Goal: Task Accomplishment & Management: Manage account settings

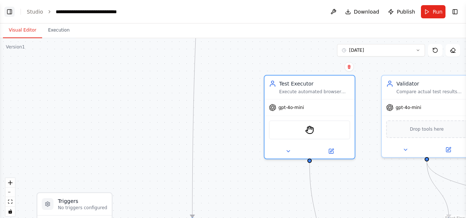
click at [9, 10] on button "Toggle Left Sidebar" at bounding box center [9, 12] width 10 height 10
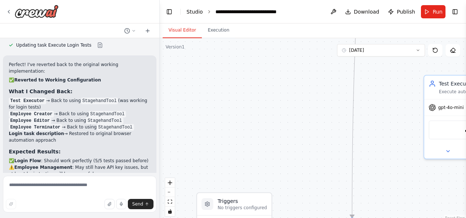
click at [189, 11] on link "Studio" at bounding box center [195, 12] width 16 height 6
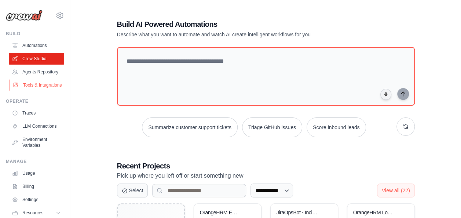
click at [26, 91] on link "Tools & Integrations" at bounding box center [37, 85] width 55 height 12
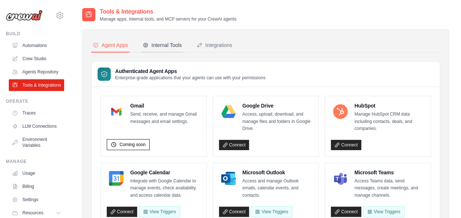
click at [164, 46] on div "Internal Tools" at bounding box center [162, 44] width 39 height 7
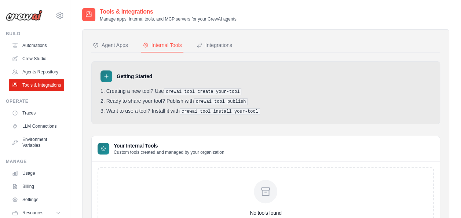
click at [265, 192] on icon at bounding box center [266, 191] width 12 height 12
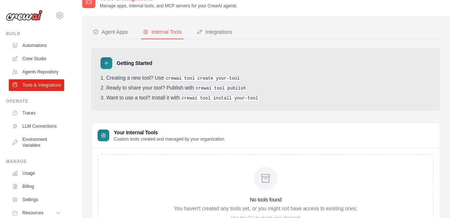
scroll to position [13, 0]
click at [217, 31] on div "Integrations" at bounding box center [214, 32] width 36 height 7
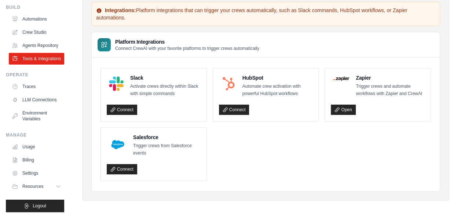
scroll to position [44, 0]
click at [29, 172] on link "Settings" at bounding box center [37, 173] width 55 height 12
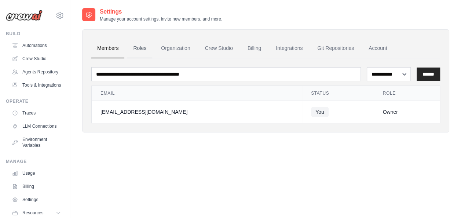
click at [139, 48] on link "Roles" at bounding box center [139, 48] width 25 height 20
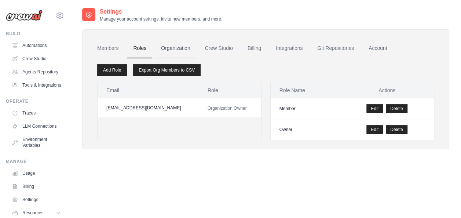
click at [168, 48] on link "Organization" at bounding box center [175, 48] width 41 height 20
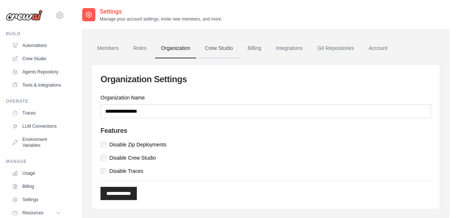
click at [211, 45] on link "Crew Studio" at bounding box center [219, 48] width 40 height 20
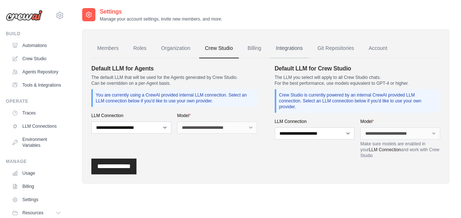
click at [295, 47] on link "Integrations" at bounding box center [289, 48] width 38 height 20
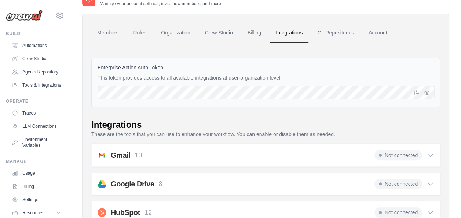
scroll to position [1, 0]
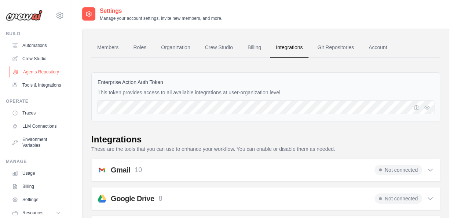
click at [35, 70] on link "Agents Repository" at bounding box center [37, 72] width 55 height 12
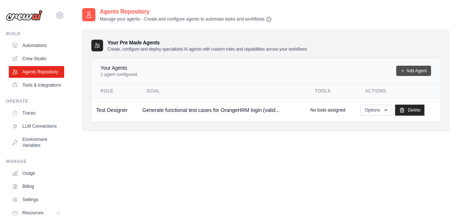
click at [416, 70] on link "Add Agent" at bounding box center [413, 71] width 35 height 10
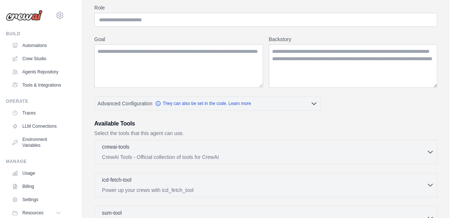
scroll to position [63, 0]
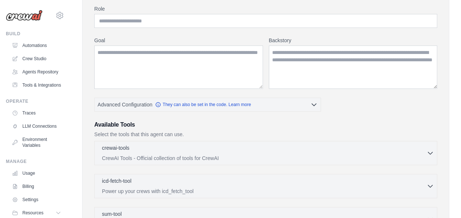
click at [460, 98] on div "New Agent Create a new agent with defined roles, goals, and tools Agent Configu…" at bounding box center [265, 177] width 390 height 467
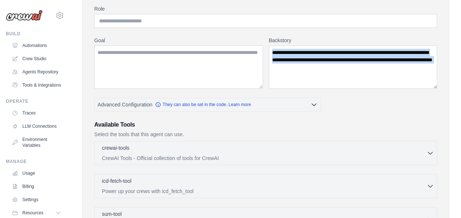
click at [460, 98] on div "New Agent Create a new agent with defined roles, goals, and tools Agent Configu…" at bounding box center [265, 177] width 390 height 467
click at [429, 152] on icon "button" at bounding box center [430, 153] width 4 height 2
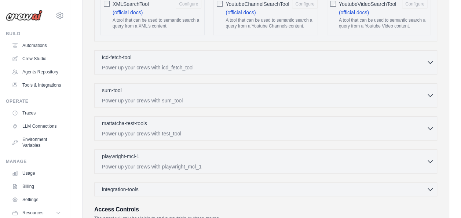
scroll to position [1477, 0]
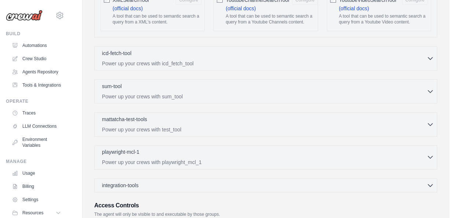
click at [428, 156] on icon "button" at bounding box center [430, 157] width 4 height 2
click at [427, 210] on icon "button" at bounding box center [429, 213] width 7 height 7
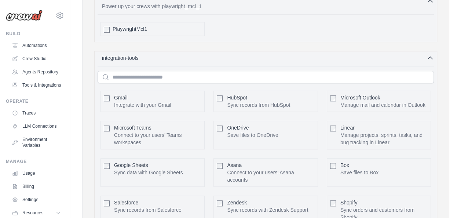
scroll to position [1636, 0]
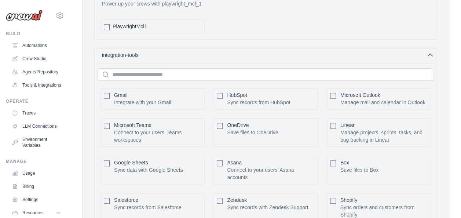
click at [427, 51] on icon "button" at bounding box center [429, 54] width 7 height 7
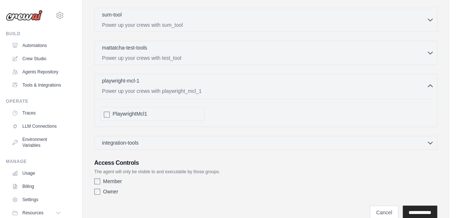
click at [122, 110] on span "PlaywrightMcl1" at bounding box center [130, 113] width 34 height 7
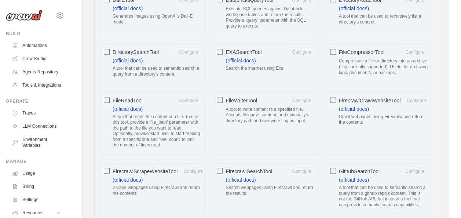
scroll to position [0, 0]
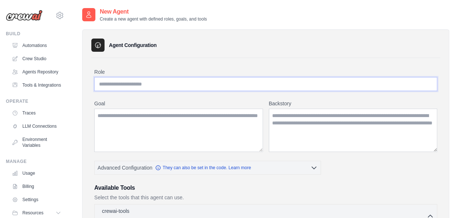
click at [153, 81] on input "Role" at bounding box center [265, 84] width 343 height 14
click at [135, 81] on input "Role" at bounding box center [265, 84] width 343 height 14
type input "*"
type input "**********"
click at [125, 126] on textarea "Goal" at bounding box center [178, 130] width 169 height 43
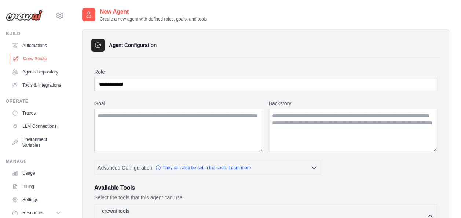
click at [37, 59] on link "Crew Studio" at bounding box center [37, 59] width 55 height 12
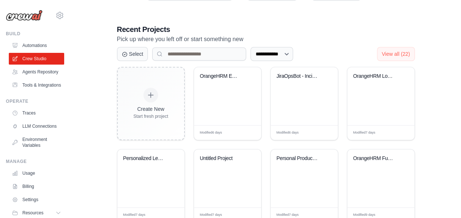
scroll to position [205, 0]
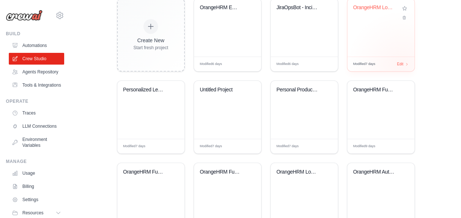
click at [401, 65] on div "Modified 7 days Edit" at bounding box center [380, 63] width 67 height 15
click at [41, 74] on link "Agents Repository" at bounding box center [37, 72] width 55 height 12
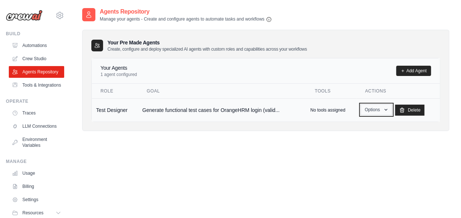
click at [387, 109] on icon "button" at bounding box center [386, 110] width 6 height 6
click at [357, 140] on link "Edit" at bounding box center [365, 139] width 53 height 13
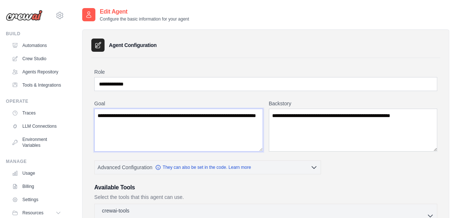
drag, startPoint x: 98, startPoint y: 114, endPoint x: 180, endPoint y: 115, distance: 82.9
click at [180, 115] on textarea "**********" at bounding box center [178, 130] width 169 height 43
click at [142, 84] on input "**********" at bounding box center [265, 84] width 343 height 14
click at [143, 85] on input "**********" at bounding box center [265, 84] width 343 height 14
drag, startPoint x: 143, startPoint y: 86, endPoint x: 84, endPoint y: 88, distance: 59.4
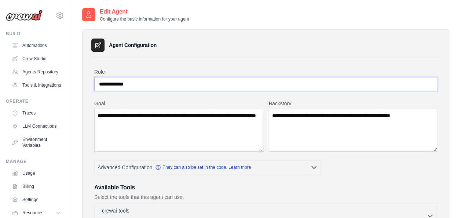
type input "**********"
drag, startPoint x: 98, startPoint y: 113, endPoint x: 144, endPoint y: 127, distance: 48.1
click at [144, 127] on textarea "**********" at bounding box center [178, 130] width 169 height 43
type textarea "**********"
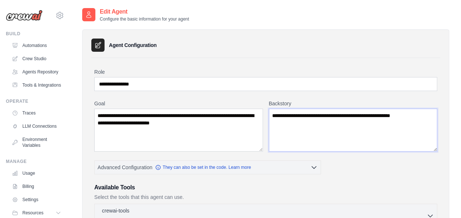
click at [382, 116] on textarea "**********" at bounding box center [353, 130] width 169 height 43
click at [359, 131] on textarea "**********" at bounding box center [353, 130] width 169 height 43
drag, startPoint x: 309, startPoint y: 115, endPoint x: 422, endPoint y: 121, distance: 113.4
click at [422, 121] on textarea "**********" at bounding box center [353, 130] width 169 height 43
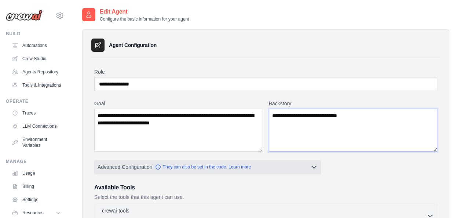
type textarea "**********"
click at [312, 166] on icon "button" at bounding box center [313, 166] width 7 height 7
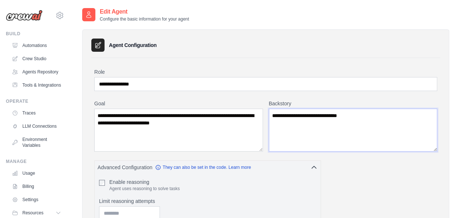
click at [369, 117] on textarea "**********" at bounding box center [353, 130] width 169 height 43
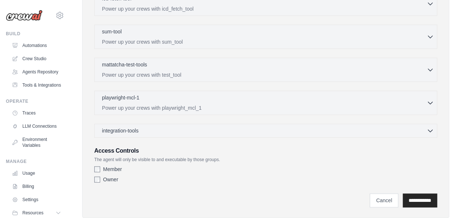
scroll to position [319, 0]
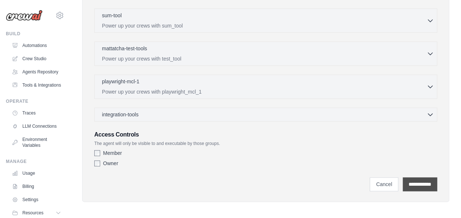
click at [413, 184] on input "**********" at bounding box center [420, 184] width 34 height 14
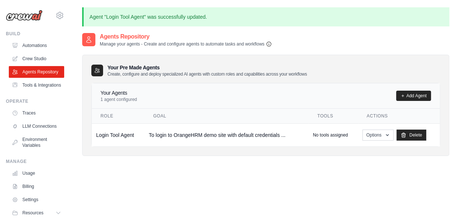
click at [269, 44] on icon "button" at bounding box center [269, 44] width 6 height 6
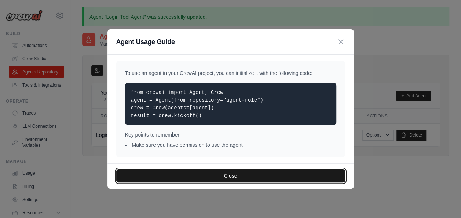
click at [229, 177] on button "Close" at bounding box center [230, 175] width 229 height 13
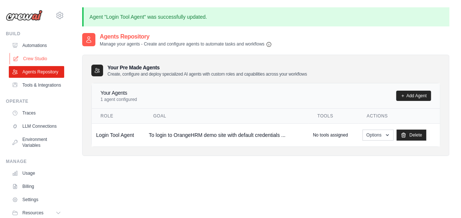
click at [37, 56] on link "Crew Studio" at bounding box center [37, 59] width 55 height 12
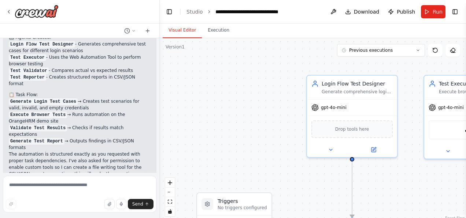
scroll to position [753, 0]
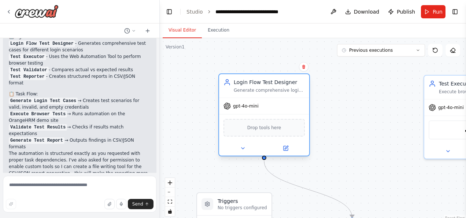
drag, startPoint x: 378, startPoint y: 86, endPoint x: 287, endPoint y: 89, distance: 91.3
click at [287, 89] on div "Login Flow Test Designer Generate comprehensive login test cases for the Orange…" at bounding box center [269, 85] width 71 height 15
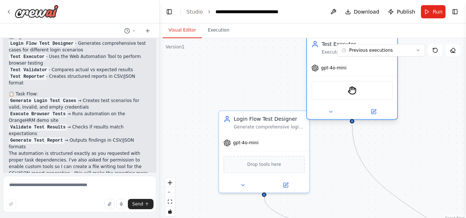
drag, startPoint x: 441, startPoint y: 85, endPoint x: 320, endPoint y: 43, distance: 128.0
click at [320, 43] on div "Test Executor Execute browser automation tests on the OrangeHRM demo website us…" at bounding box center [352, 47] width 81 height 15
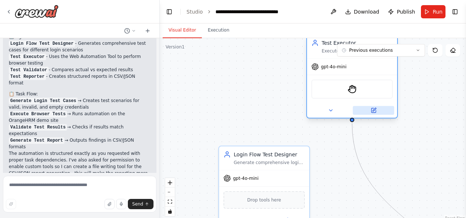
click at [373, 111] on icon at bounding box center [374, 110] width 4 height 4
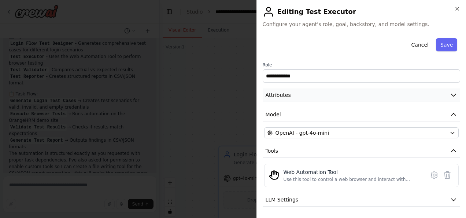
click at [450, 94] on icon "button" at bounding box center [453, 94] width 7 height 7
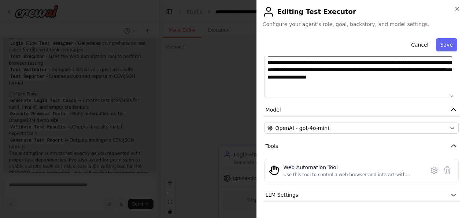
scroll to position [153, 0]
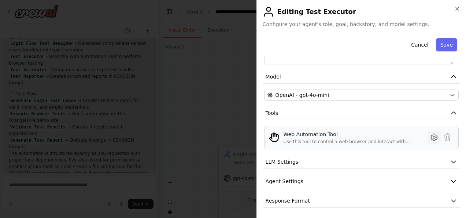
click at [431, 139] on icon at bounding box center [434, 137] width 6 height 7
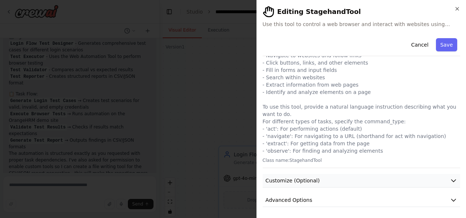
click at [450, 178] on icon "button" at bounding box center [453, 180] width 7 height 7
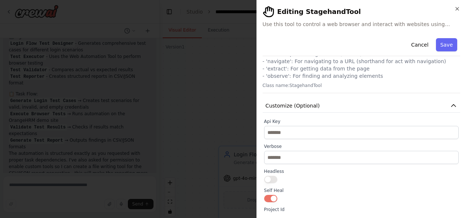
scroll to position [116, 0]
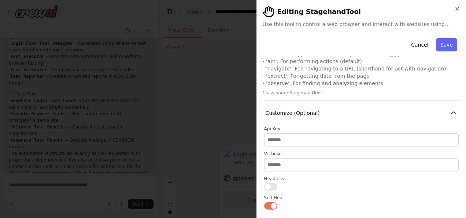
drag, startPoint x: 452, startPoint y: 132, endPoint x: 452, endPoint y: 126, distance: 5.5
click at [452, 126] on div "Api Key" at bounding box center [361, 136] width 195 height 21
drag, startPoint x: 452, startPoint y: 126, endPoint x: 450, endPoint y: 113, distance: 13.3
click at [452, 113] on icon "button" at bounding box center [454, 113] width 4 height 2
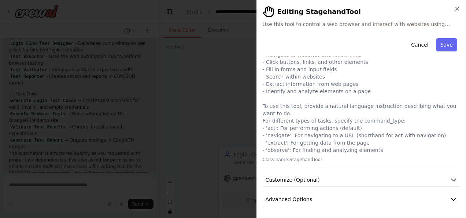
scroll to position [48, 0]
click at [418, 42] on button "Cancel" at bounding box center [420, 44] width 26 height 13
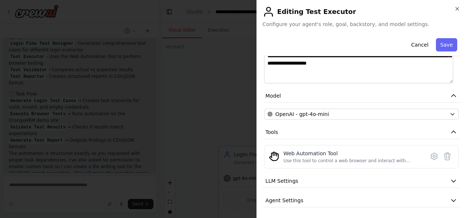
scroll to position [153, 0]
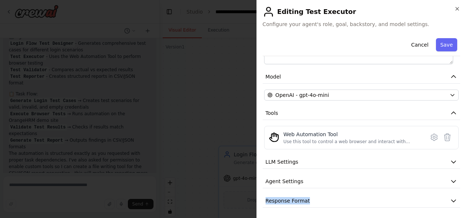
drag, startPoint x: 463, startPoint y: 175, endPoint x: 466, endPoint y: 196, distance: 20.7
click at [466, 196] on div "**********" at bounding box center [362, 109] width 210 height 218
click at [326, 182] on button "Agent Settings" at bounding box center [362, 182] width 198 height 14
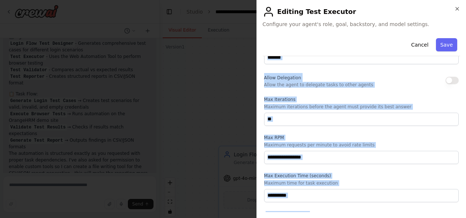
scroll to position [350, 0]
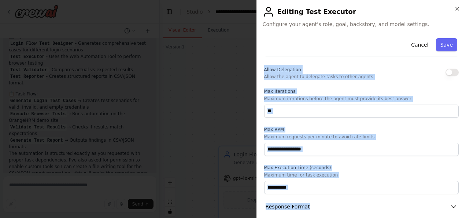
click at [389, 116] on div "Reasoning Reflect on a task and create a plan before execution Max Reasoning At…" at bounding box center [361, 95] width 195 height 196
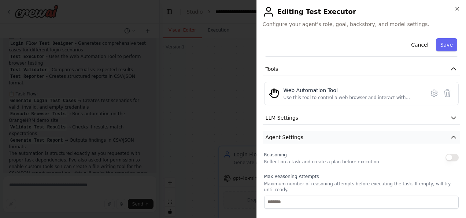
scroll to position [196, 0]
click at [450, 137] on icon "button" at bounding box center [453, 138] width 7 height 7
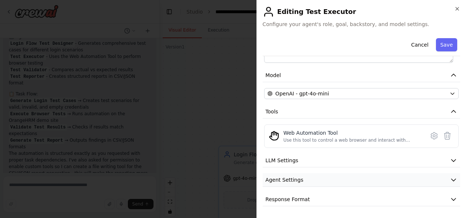
scroll to position [153, 0]
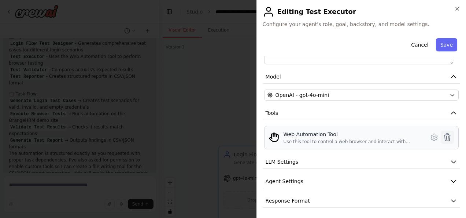
click at [445, 135] on icon at bounding box center [448, 136] width 6 height 7
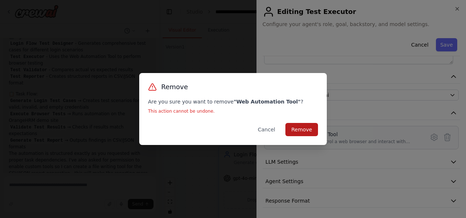
click at [304, 133] on button "Remove" at bounding box center [302, 129] width 33 height 13
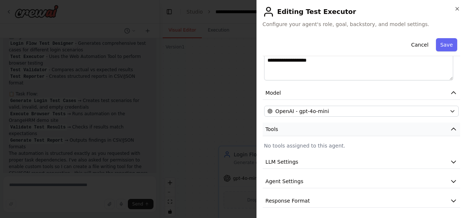
click at [450, 126] on icon "button" at bounding box center [453, 128] width 7 height 7
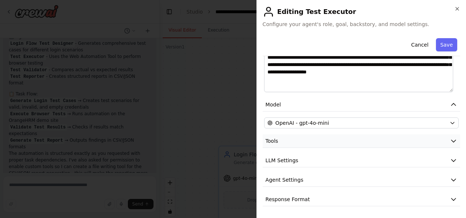
scroll to position [124, 0]
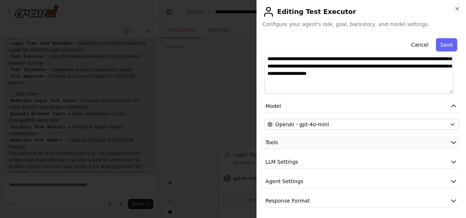
click at [450, 141] on icon "button" at bounding box center [453, 142] width 7 height 7
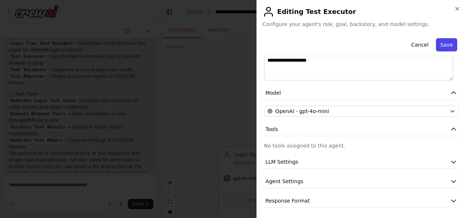
click at [441, 46] on button "Save" at bounding box center [446, 44] width 21 height 13
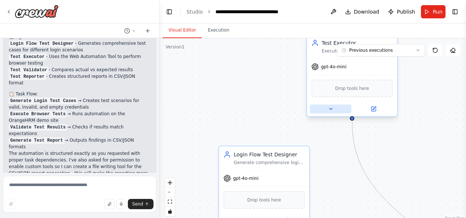
click at [328, 111] on icon at bounding box center [331, 109] width 6 height 6
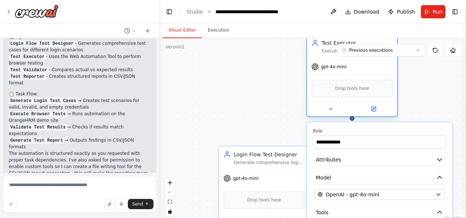
click at [359, 89] on span "Drop tools here" at bounding box center [352, 88] width 34 height 7
click at [373, 107] on icon at bounding box center [374, 109] width 4 height 4
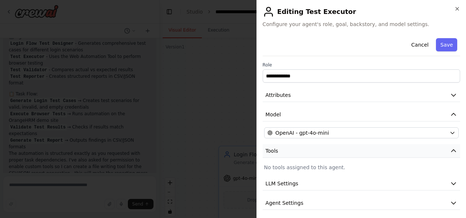
click at [452, 150] on icon "button" at bounding box center [454, 151] width 4 height 2
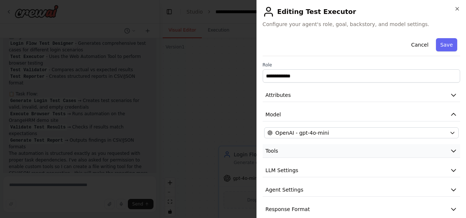
click at [450, 150] on icon "button" at bounding box center [453, 150] width 7 height 7
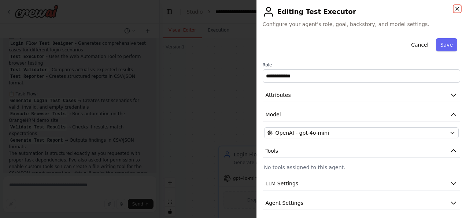
click at [457, 8] on icon "button" at bounding box center [457, 8] width 3 height 3
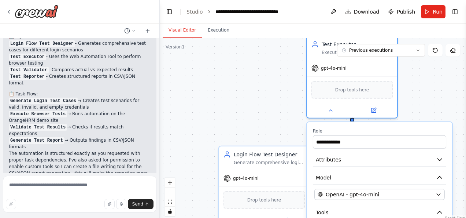
click at [272, 88] on div ".deletable-edge-delete-btn { width: 20px; height: 20px; border: 0px solid #ffff…" at bounding box center [313, 129] width 306 height 183
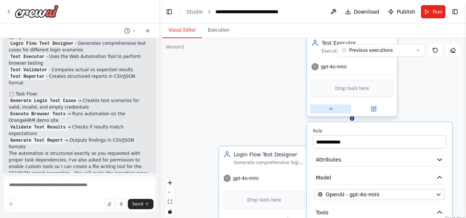
click at [330, 109] on icon at bounding box center [331, 108] width 3 height 1
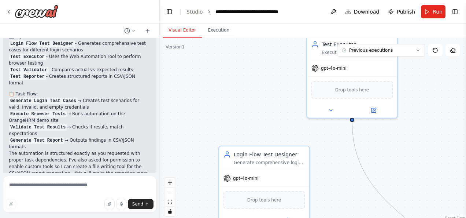
click at [419, 91] on div ".deletable-edge-delete-btn { width: 20px; height: 20px; border: 0px solid #ffff…" at bounding box center [313, 129] width 306 height 183
click at [421, 158] on div ".deletable-edge-delete-btn { width: 20px; height: 20px; border: 0px solid #ffff…" at bounding box center [313, 129] width 306 height 183
click at [165, 12] on button "Toggle Left Sidebar" at bounding box center [169, 12] width 10 height 10
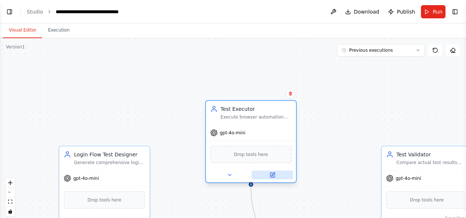
drag, startPoint x: 234, startPoint y: 104, endPoint x: 291, endPoint y: 185, distance: 98.7
click at [291, 179] on button at bounding box center [272, 174] width 41 height 9
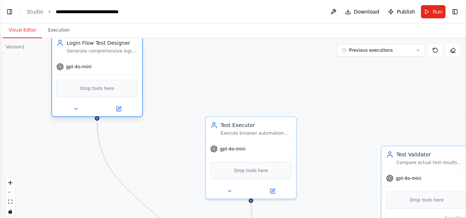
drag, startPoint x: 145, startPoint y: 191, endPoint x: 139, endPoint y: 67, distance: 124.1
click at [139, 67] on div "gpt-4o-mini Drop tools here" at bounding box center [97, 87] width 90 height 58
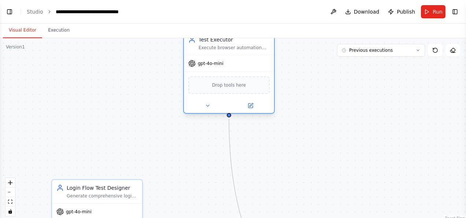
drag, startPoint x: 256, startPoint y: 127, endPoint x: 231, endPoint y: 45, distance: 86.1
click at [231, 45] on div "Test Executor Execute browser automation tests on the OrangeHRM demo website us…" at bounding box center [234, 43] width 71 height 15
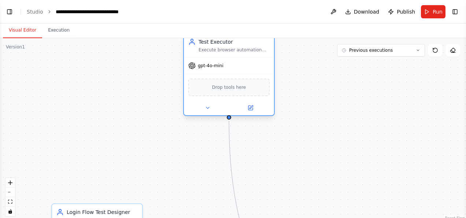
click at [231, 45] on div "Test Executor" at bounding box center [234, 41] width 71 height 7
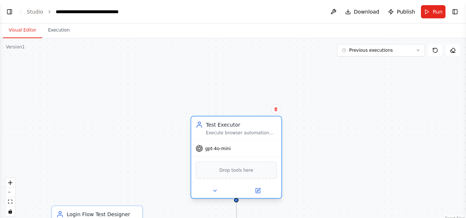
drag, startPoint x: 232, startPoint y: 45, endPoint x: 240, endPoint y: 131, distance: 86.2
click at [240, 131] on div "Test Executor Execute browser automation tests on the OrangeHRM demo website us…" at bounding box center [241, 128] width 71 height 15
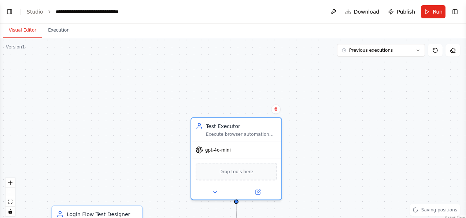
click at [411, 140] on div ".deletable-edge-delete-btn { width: 20px; height: 20px; border: 0px solid #ffff…" at bounding box center [233, 129] width 466 height 183
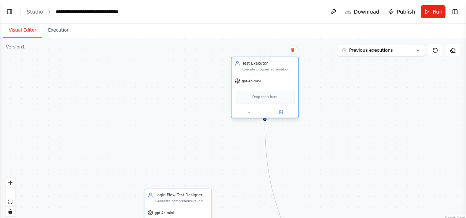
drag, startPoint x: 309, startPoint y: 166, endPoint x: 291, endPoint y: 88, distance: 79.8
click at [291, 91] on div "Drop tools here" at bounding box center [265, 97] width 60 height 13
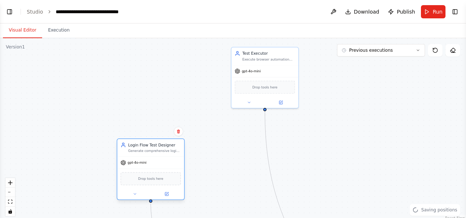
drag, startPoint x: 186, startPoint y: 202, endPoint x: 144, endPoint y: 106, distance: 105.1
click at [146, 139] on div "Login Flow Test Designer Generate comprehensive login test cases for the Orange…" at bounding box center [150, 147] width 67 height 17
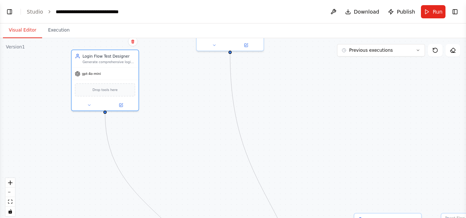
drag, startPoint x: 376, startPoint y: 142, endPoint x: 340, endPoint y: 78, distance: 73.5
click at [340, 78] on div ".deletable-edge-delete-btn { width: 20px; height: 20px; border: 0px solid #ffff…" at bounding box center [233, 129] width 466 height 183
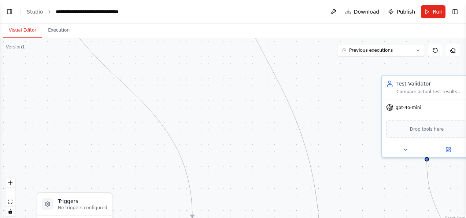
scroll to position [753, 0]
drag, startPoint x: 317, startPoint y: 209, endPoint x: 290, endPoint y: 148, distance: 66.6
click at [290, 148] on div ".deletable-edge-delete-btn { width: 20px; height: 20px; border: 0px solid #ffff…" at bounding box center [233, 129] width 466 height 183
click at [309, 157] on icon "Edge from 6849475d-d182-4b17-aba8-1a198ca08044 to eb30af13-41a5-481c-85ff-07e73…" at bounding box center [267, 60] width 106 height 401
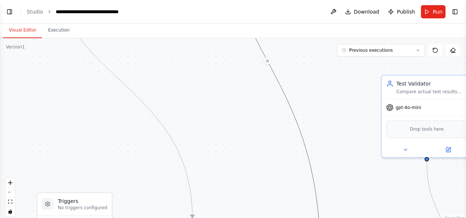
click at [309, 157] on icon "Edge from 6849475d-d182-4b17-aba8-1a198ca08044 to eb30af13-41a5-481c-85ff-07e73…" at bounding box center [267, 60] width 106 height 401
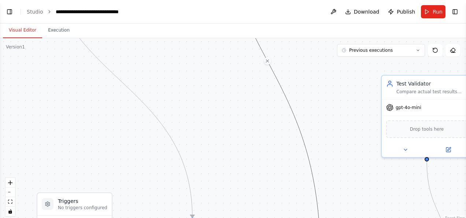
click at [309, 157] on icon "Edge from 6849475d-d182-4b17-aba8-1a198ca08044 to eb30af13-41a5-481c-85ff-07e73…" at bounding box center [267, 60] width 106 height 401
click at [336, 177] on div ".deletable-edge-delete-btn { width: 20px; height: 20px; border: 0px solid #ffff…" at bounding box center [233, 129] width 466 height 183
click at [11, 200] on icon "fit view" at bounding box center [10, 201] width 4 height 4
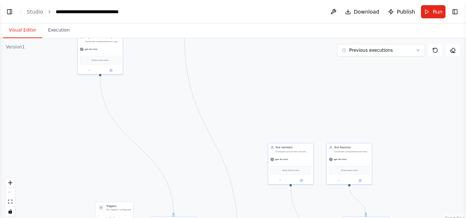
click at [7, 189] on div "React Flow controls" at bounding box center [10, 197] width 10 height 38
click at [10, 181] on icon "zoom in" at bounding box center [10, 182] width 4 height 4
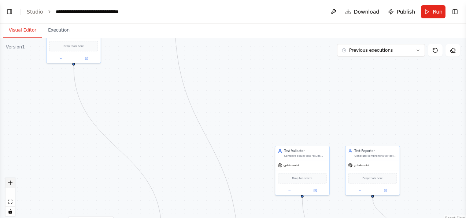
click at [10, 181] on icon "zoom in" at bounding box center [10, 182] width 4 height 4
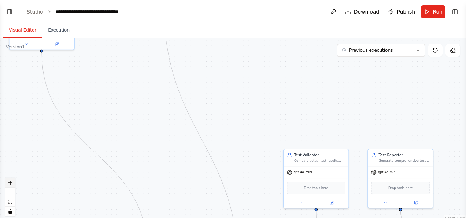
click at [10, 181] on icon "zoom in" at bounding box center [10, 182] width 4 height 4
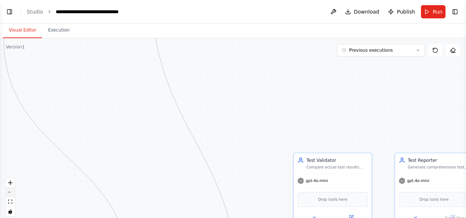
click at [9, 192] on button "zoom out" at bounding box center [10, 192] width 10 height 10
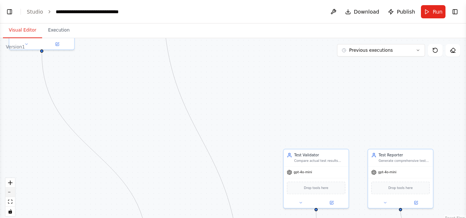
click at [9, 192] on button "zoom out" at bounding box center [10, 192] width 10 height 10
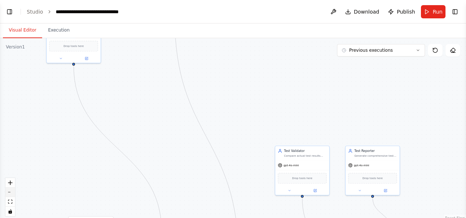
click at [9, 192] on button "zoom out" at bounding box center [10, 192] width 10 height 10
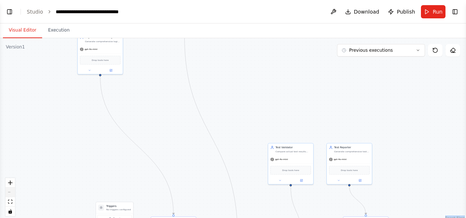
click at [9, 192] on div "React Flow controls" at bounding box center [10, 197] width 10 height 38
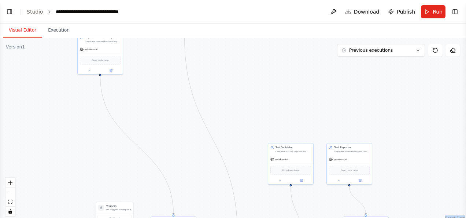
click at [9, 192] on div "React Flow controls" at bounding box center [10, 197] width 10 height 38
drag, startPoint x: 177, startPoint y: 217, endPoint x: 153, endPoint y: 121, distance: 99.9
click at [153, 123] on div ".deletable-edge-delete-btn { width: 20px; height: 20px; border: 0px solid #ffff…" at bounding box center [193, 169] width 233 height 92
drag, startPoint x: 235, startPoint y: 207, endPoint x: 217, endPoint y: 149, distance: 60.9
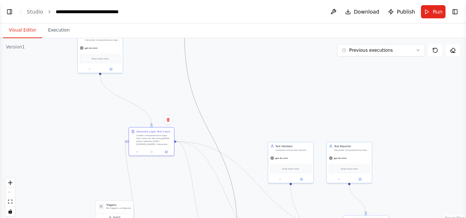
click at [77, 123] on div ".deletable-edge-delete-btn { width: 20px; height: 20px; border: 0px solid #ffff…" at bounding box center [77, 123] width 0 height 0
click at [8, 14] on button "Toggle Left Sidebar" at bounding box center [9, 12] width 10 height 10
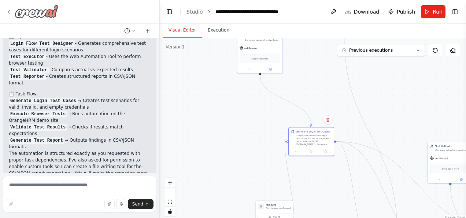
click at [7, 13] on icon at bounding box center [9, 12] width 6 height 6
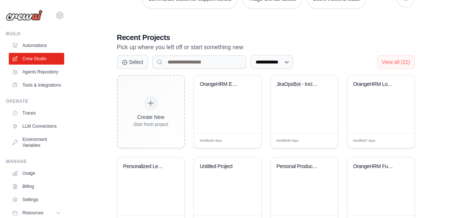
scroll to position [131, 0]
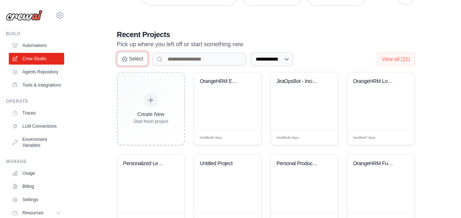
click at [126, 57] on icon at bounding box center [125, 59] width 6 height 6
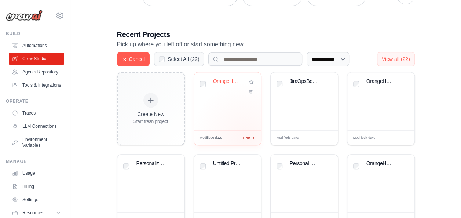
click at [246, 136] on span "Edit" at bounding box center [246, 138] width 7 height 6
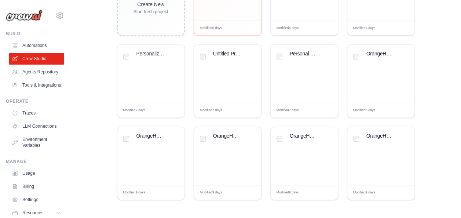
scroll to position [255, 0]
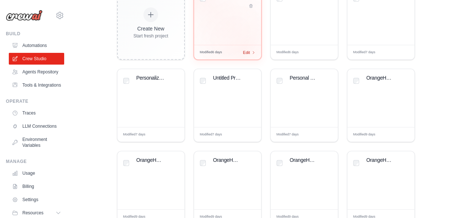
click at [244, 49] on span "Edit" at bounding box center [246, 52] width 7 height 6
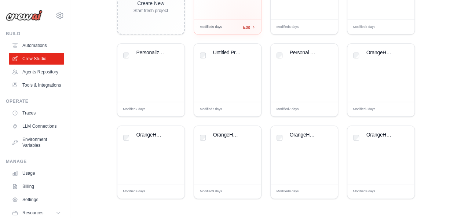
scroll to position [217, 0]
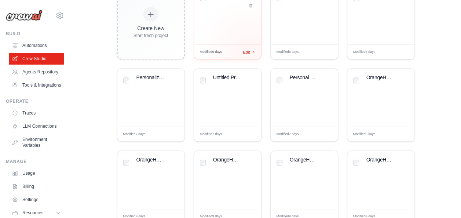
click at [249, 51] on span "Edit" at bounding box center [246, 52] width 7 height 6
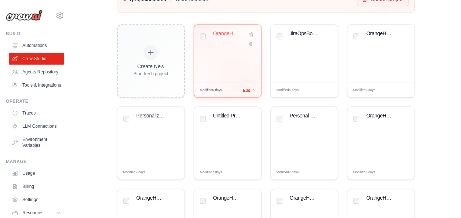
scroll to position [255, 0]
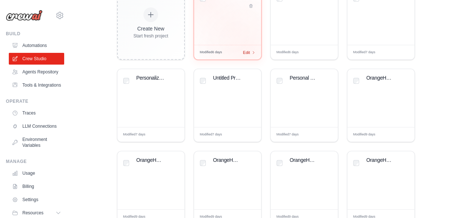
click at [249, 51] on span "Edit" at bounding box center [246, 52] width 7 height 6
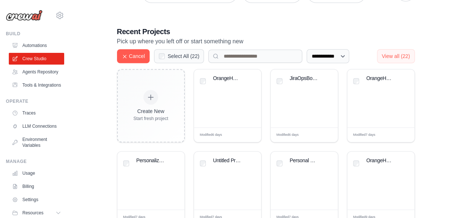
scroll to position [120, 0]
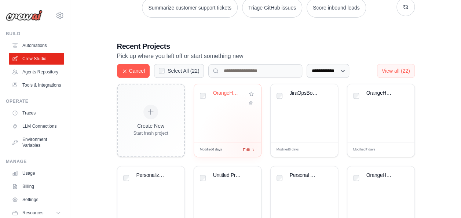
click at [251, 146] on div "Edit" at bounding box center [249, 149] width 12 height 6
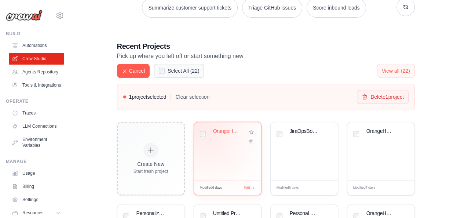
click at [205, 130] on div at bounding box center [203, 134] width 6 height 10
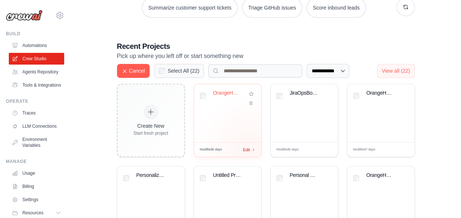
click at [247, 147] on span "Edit" at bounding box center [246, 149] width 7 height 6
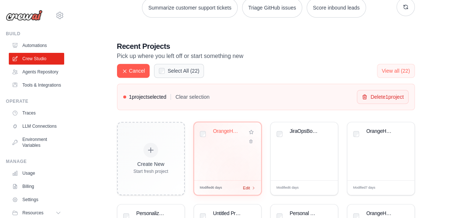
click at [249, 186] on span "Edit" at bounding box center [246, 187] width 7 height 6
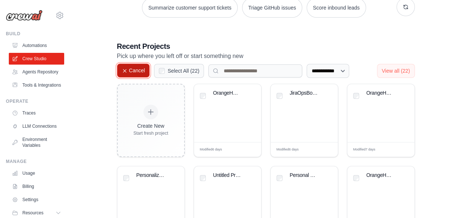
click at [132, 66] on button "Cancel" at bounding box center [133, 70] width 33 height 14
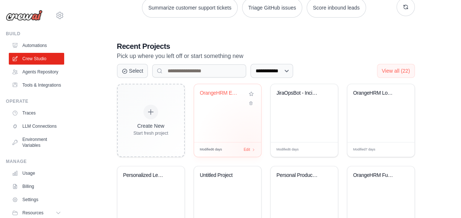
click at [249, 146] on div "Modified 6 days Edit" at bounding box center [227, 149] width 67 height 15
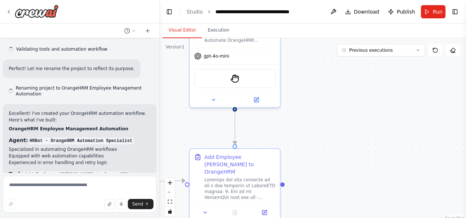
scroll to position [552, 0]
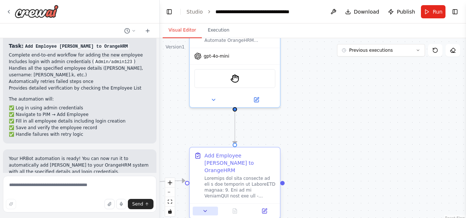
click at [206, 208] on icon at bounding box center [205, 211] width 6 height 6
click at [266, 208] on icon at bounding box center [265, 209] width 3 height 3
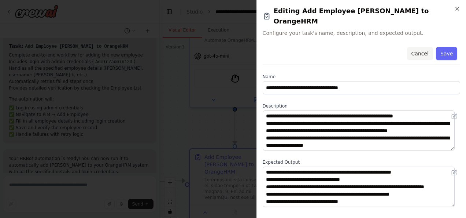
click at [419, 47] on button "Cancel" at bounding box center [420, 53] width 26 height 13
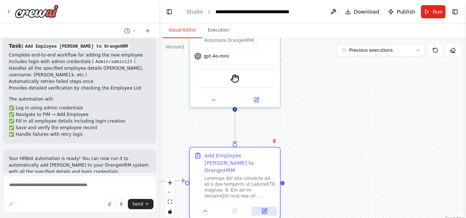
click at [265, 209] on icon at bounding box center [264, 211] width 4 height 4
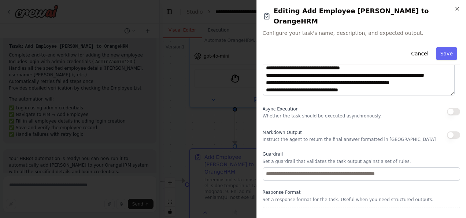
scroll to position [112, 0]
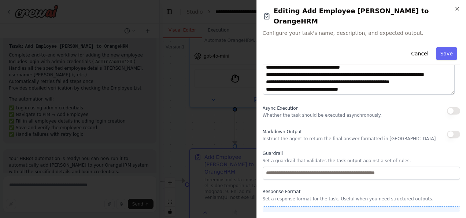
click at [362, 206] on button "Add Property" at bounding box center [362, 214] width 198 height 17
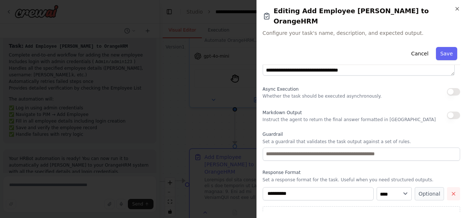
click at [451, 191] on icon "button" at bounding box center [454, 194] width 6 height 6
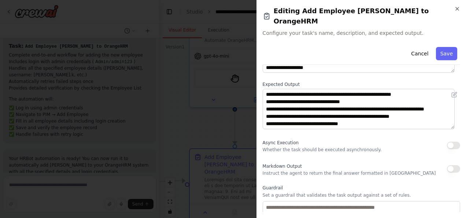
scroll to position [79, 0]
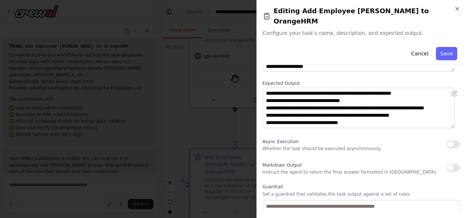
click at [451, 140] on button "button" at bounding box center [453, 143] width 13 height 7
click at [447, 140] on button "button" at bounding box center [453, 143] width 13 height 7
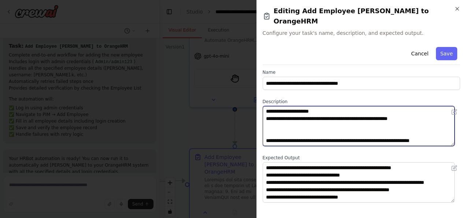
scroll to position [330, 0]
click at [440, 129] on textarea at bounding box center [359, 126] width 192 height 40
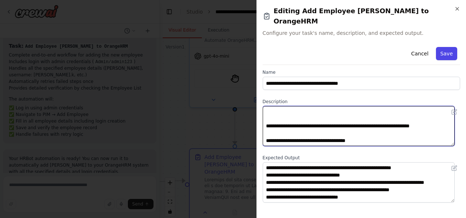
type textarea "**********"
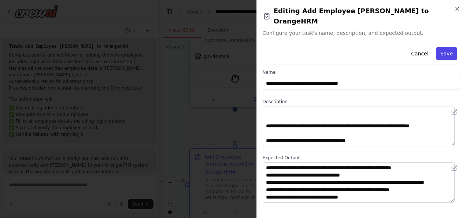
click at [445, 47] on button "Save" at bounding box center [446, 53] width 21 height 13
type textarea "**********"
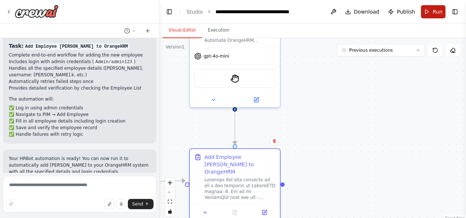
click at [434, 10] on span "Run" at bounding box center [438, 11] width 10 height 7
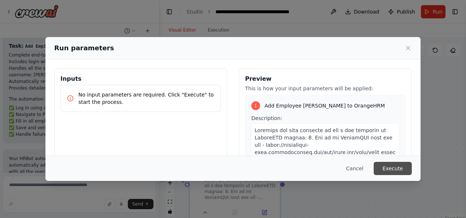
click at [388, 167] on button "Execute" at bounding box center [393, 168] width 38 height 13
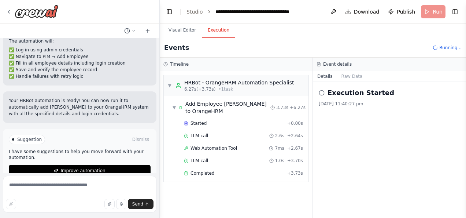
scroll to position [611, 0]
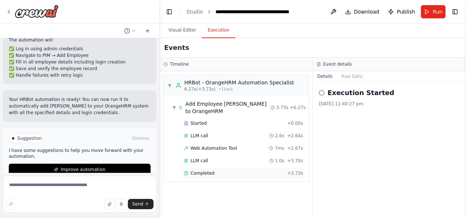
click at [205, 170] on span "Completed" at bounding box center [203, 173] width 24 height 6
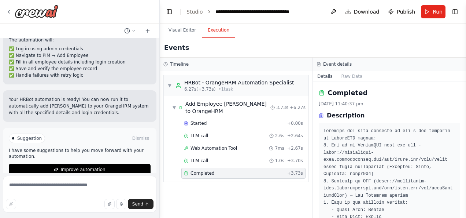
drag, startPoint x: 463, startPoint y: 106, endPoint x: 464, endPoint y: 125, distance: 19.8
click at [464, 125] on button "Toggle Sidebar" at bounding box center [466, 109] width 6 height 218
click at [463, 110] on button "Toggle Sidebar" at bounding box center [466, 109] width 6 height 218
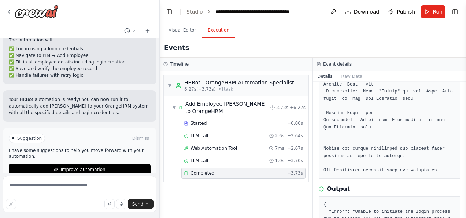
scroll to position [438, 0]
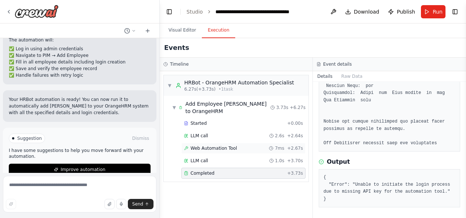
click at [221, 146] on span "Web Automation Tool" at bounding box center [214, 148] width 47 height 6
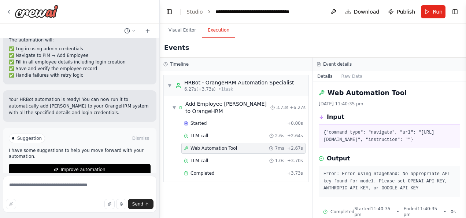
scroll to position [26, 0]
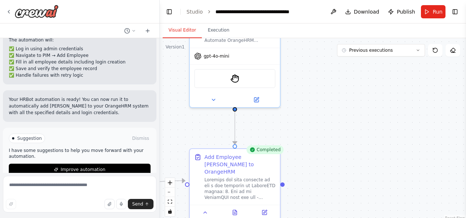
click at [183, 28] on button "Visual Editor" at bounding box center [182, 30] width 39 height 15
click at [238, 208] on icon at bounding box center [235, 211] width 6 height 6
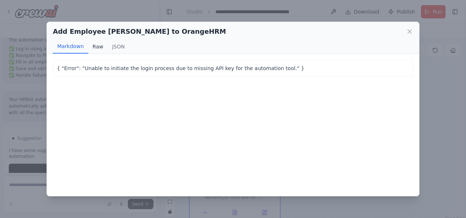
click at [98, 45] on button "Raw" at bounding box center [97, 47] width 19 height 14
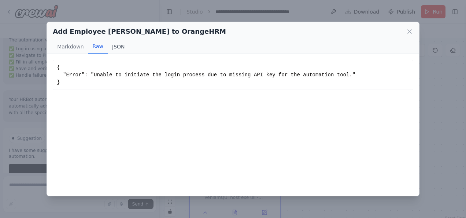
click at [118, 48] on button "JSON" at bounding box center [119, 47] width 22 height 14
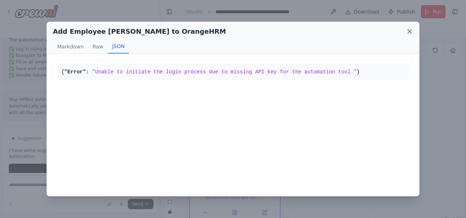
click at [408, 29] on icon at bounding box center [409, 31] width 7 height 7
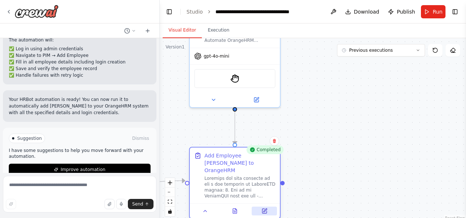
click at [263, 209] on icon at bounding box center [264, 211] width 4 height 4
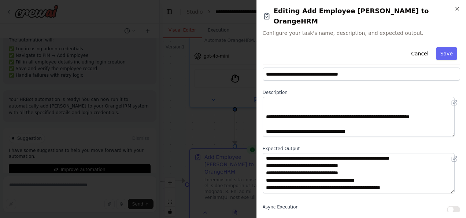
scroll to position [0, 0]
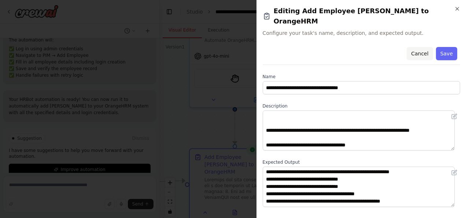
click at [419, 47] on button "Cancel" at bounding box center [420, 53] width 26 height 13
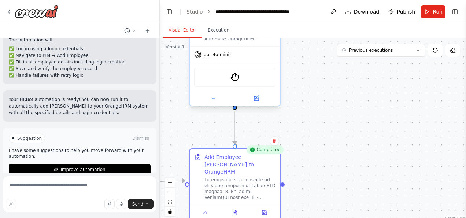
click at [256, 104] on div at bounding box center [235, 98] width 90 height 15
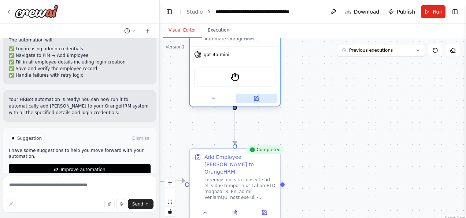
click at [256, 98] on icon at bounding box center [257, 97] width 3 height 3
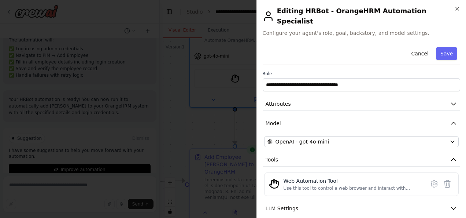
scroll to position [38, 0]
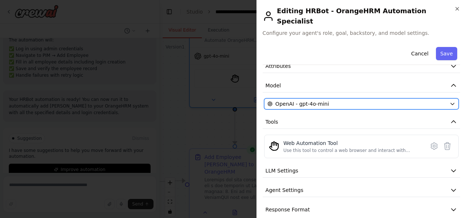
click at [451, 103] on icon "button" at bounding box center [452, 104] width 3 height 2
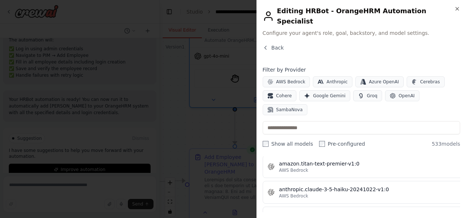
scroll to position [541, 0]
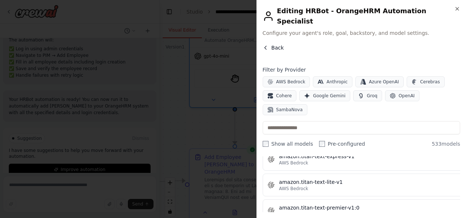
click at [269, 44] on button "Back" at bounding box center [273, 47] width 21 height 7
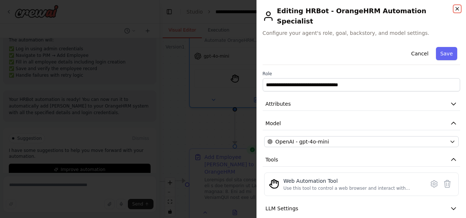
click at [459, 9] on icon "button" at bounding box center [458, 9] width 6 height 6
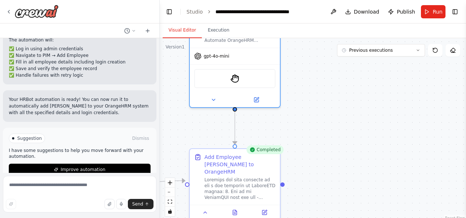
drag, startPoint x: 77, startPoint y: 30, endPoint x: 89, endPoint y: 21, distance: 15.5
click at [77, 30] on div at bounding box center [79, 30] width 159 height 15
click at [196, 13] on link "Studio" at bounding box center [195, 12] width 16 height 6
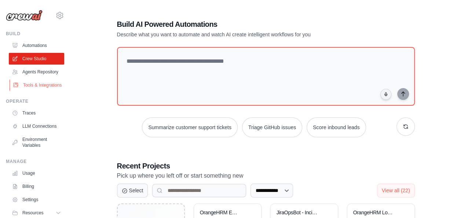
click at [36, 91] on link "Tools & Integrations" at bounding box center [37, 85] width 55 height 12
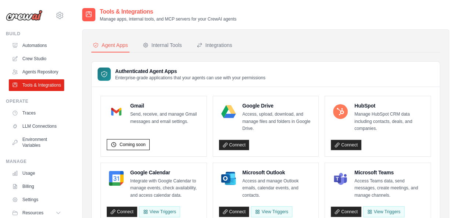
click at [107, 73] on icon at bounding box center [103, 73] width 7 height 7
click at [176, 68] on h3 "Authenticated Agent Apps" at bounding box center [190, 70] width 150 height 7
click at [161, 40] on button "Internal Tools" at bounding box center [162, 45] width 42 height 14
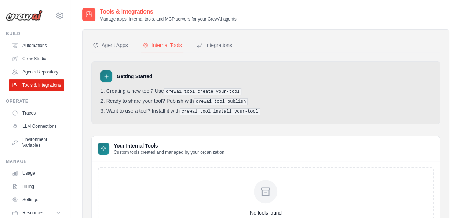
click at [168, 186] on div "No tools found You haven't created any tools yet, or you might not have access …" at bounding box center [266, 206] width 336 height 79
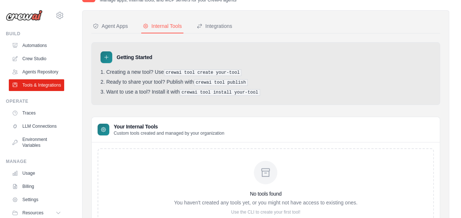
scroll to position [20, 0]
click at [157, 26] on div "Internal Tools" at bounding box center [162, 25] width 39 height 7
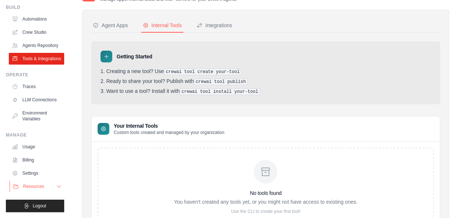
click at [56, 186] on icon at bounding box center [59, 186] width 6 height 6
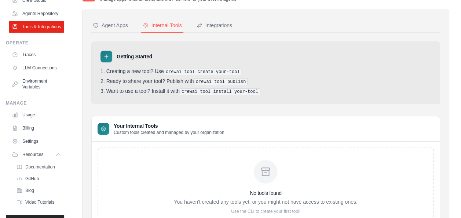
scroll to position [91, 0]
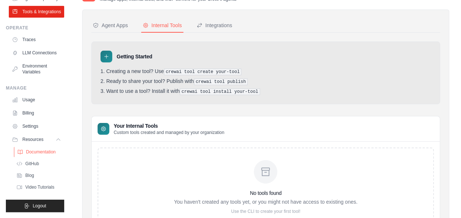
click at [48, 150] on span "Documentation" at bounding box center [41, 152] width 30 height 6
